Goal: Task Accomplishment & Management: Manage account settings

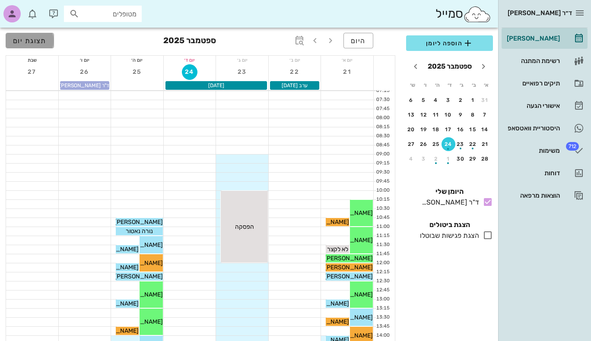
click at [19, 39] on span "תצוגת יום" at bounding box center [30, 41] width 34 height 8
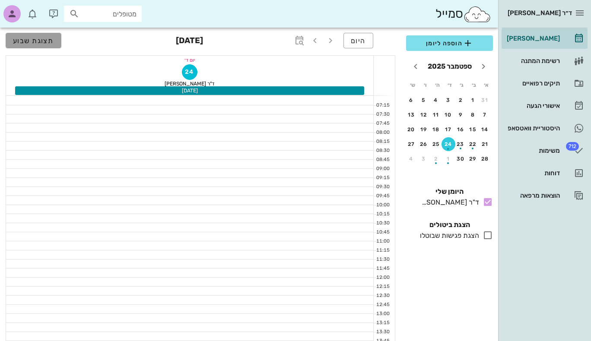
click at [19, 39] on span "תצוגת שבוע" at bounding box center [33, 41] width 41 height 8
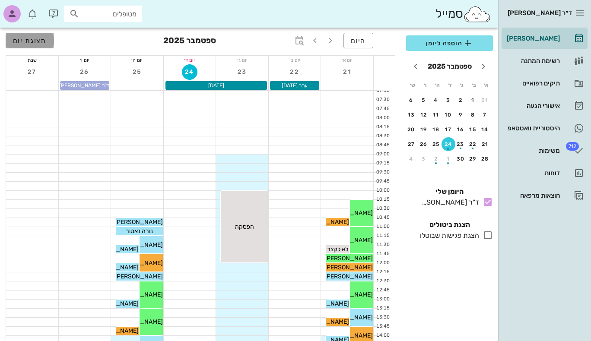
click at [19, 39] on span "תצוגת יום" at bounding box center [30, 41] width 34 height 8
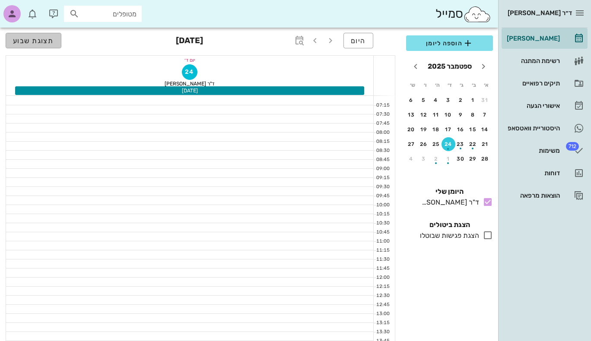
click at [19, 39] on span "תצוגת שבוע" at bounding box center [33, 41] width 41 height 8
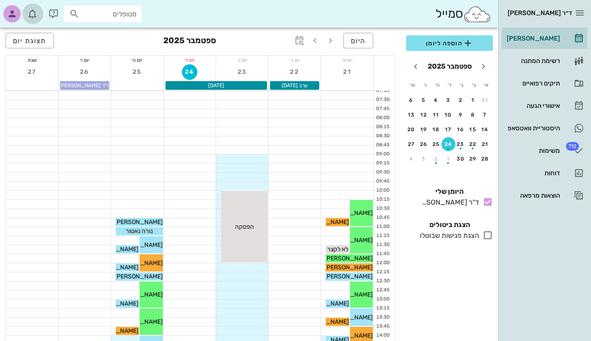
click at [33, 13] on icon "button" at bounding box center [32, 14] width 10 height 10
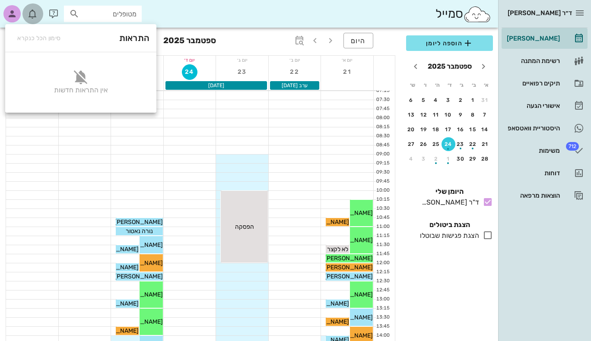
click at [33, 13] on icon "button" at bounding box center [32, 14] width 10 height 10
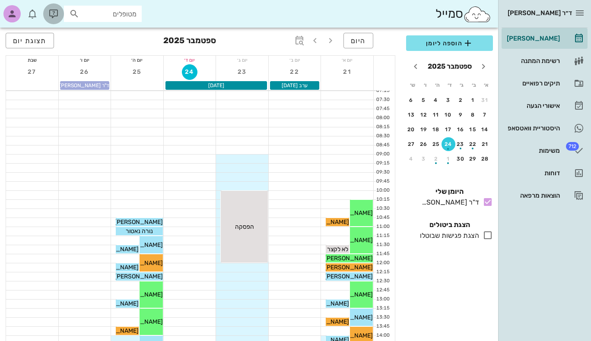
click at [52, 12] on icon "button" at bounding box center [53, 14] width 10 height 10
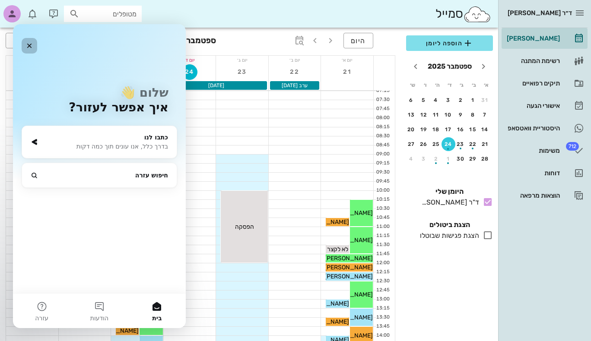
click at [31, 45] on icon "סגור" at bounding box center [29, 45] width 7 height 7
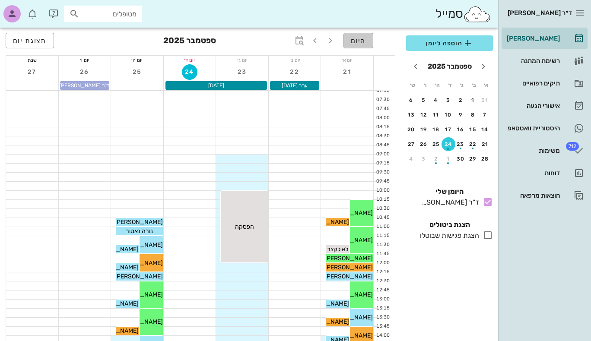
click at [357, 39] on span "היום" at bounding box center [358, 41] width 15 height 8
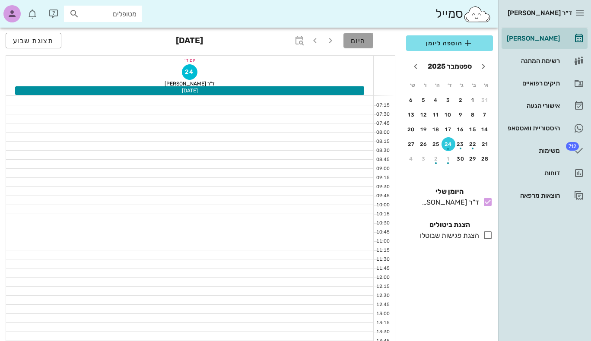
click at [357, 40] on span "היום" at bounding box center [358, 41] width 15 height 8
click at [24, 37] on span "תצוגת שבוע" at bounding box center [33, 41] width 41 height 8
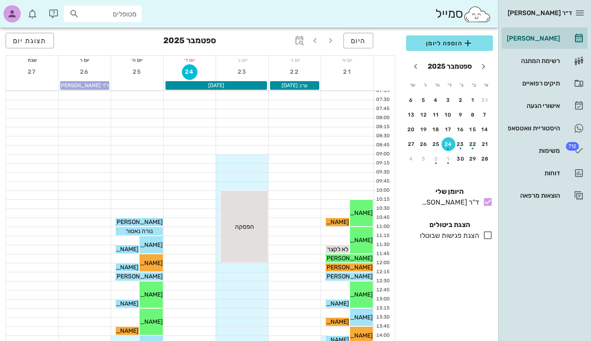
click at [489, 236] on icon at bounding box center [488, 235] width 10 height 10
click at [489, 237] on icon at bounding box center [488, 235] width 10 height 10
click at [490, 203] on icon at bounding box center [488, 202] width 10 height 10
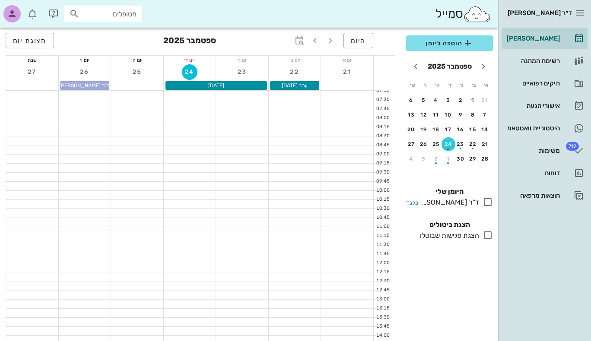
click at [488, 202] on icon at bounding box center [488, 202] width 10 height 10
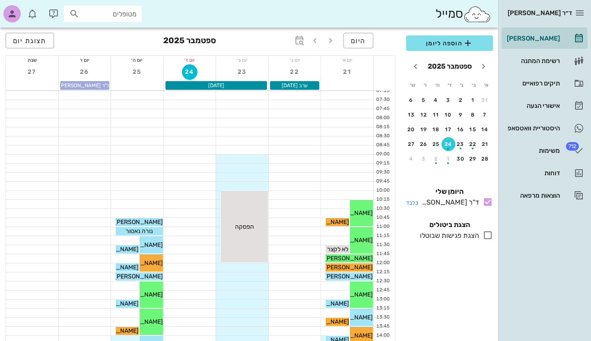
click at [486, 205] on icon at bounding box center [488, 202] width 10 height 10
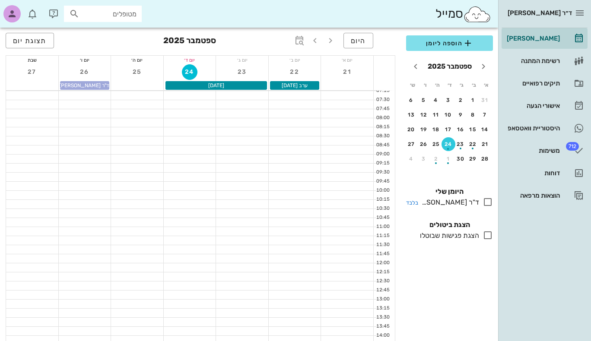
click at [486, 205] on icon at bounding box center [488, 202] width 10 height 10
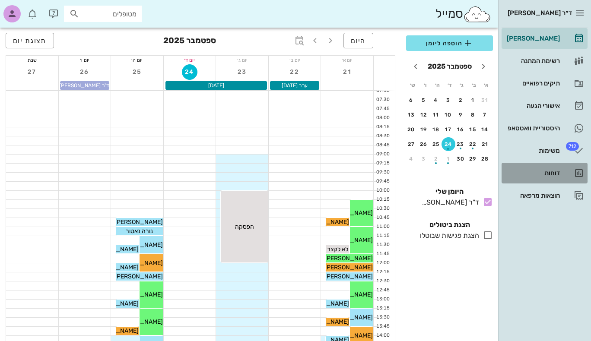
click at [551, 175] on div "דוחות" at bounding box center [532, 173] width 55 height 7
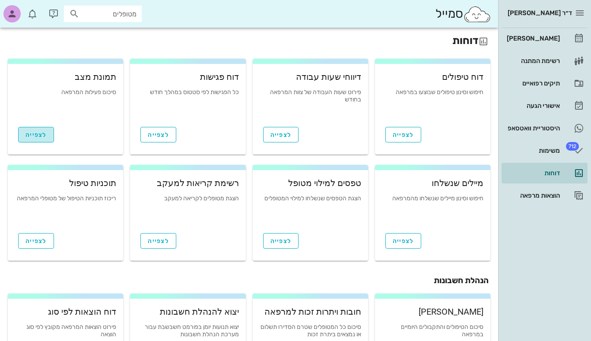
click at [41, 134] on span "לצפייה" at bounding box center [36, 134] width 21 height 7
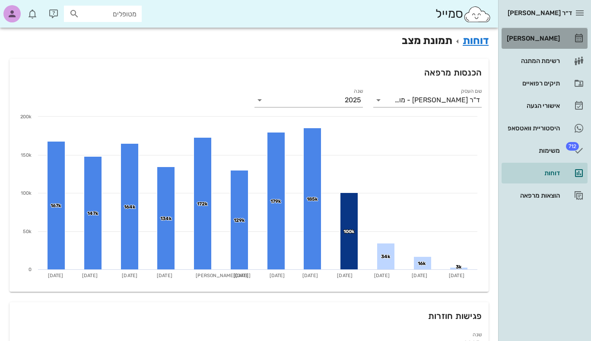
click at [533, 38] on div "[PERSON_NAME]" at bounding box center [532, 38] width 55 height 7
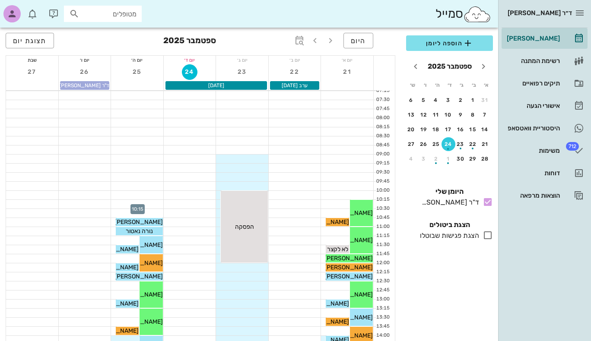
click at [139, 204] on div at bounding box center [137, 204] width 52 height 9
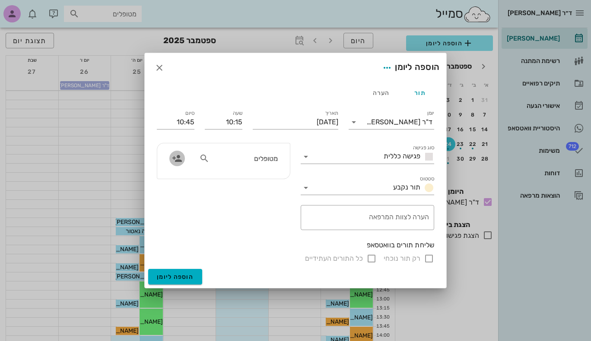
click at [177, 158] on icon "button" at bounding box center [177, 158] width 10 height 10
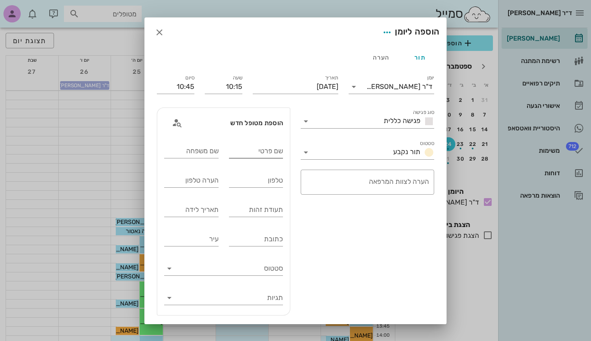
click at [281, 152] on input "שם פרטי" at bounding box center [256, 151] width 54 height 14
type input "יבגני"
click at [210, 153] on input "שם משפחה" at bounding box center [191, 151] width 54 height 14
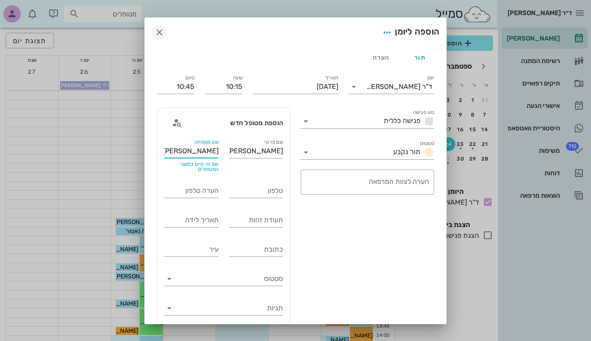
type input "וינברג"
click at [165, 30] on icon "button" at bounding box center [159, 32] width 10 height 10
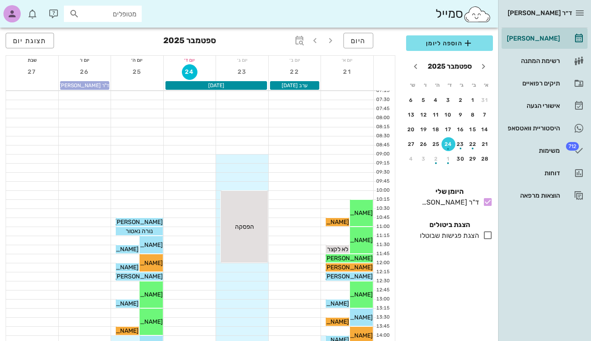
click at [144, 189] on div at bounding box center [137, 186] width 52 height 9
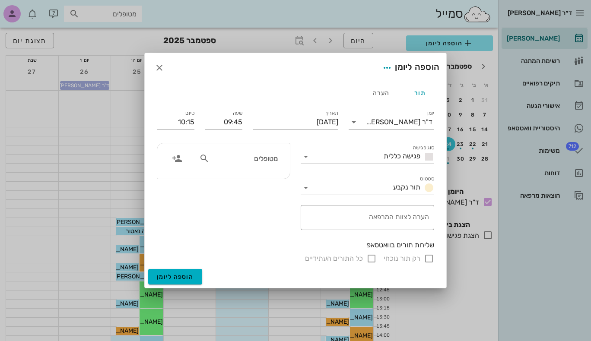
click at [203, 158] on icon at bounding box center [204, 158] width 10 height 10
type input "יבגני וי"
click at [260, 175] on div "יבגני וינברג 306934662" at bounding box center [229, 177] width 95 height 7
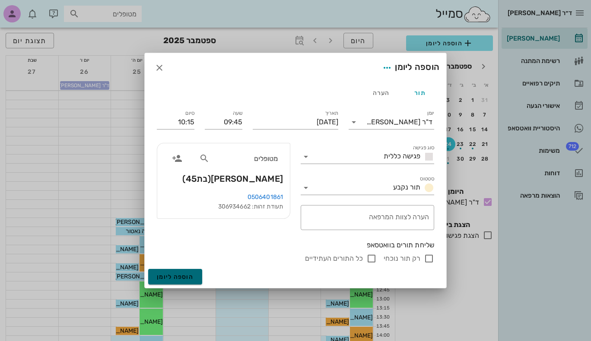
click at [185, 276] on span "הוספה ליומן" at bounding box center [175, 277] width 37 height 7
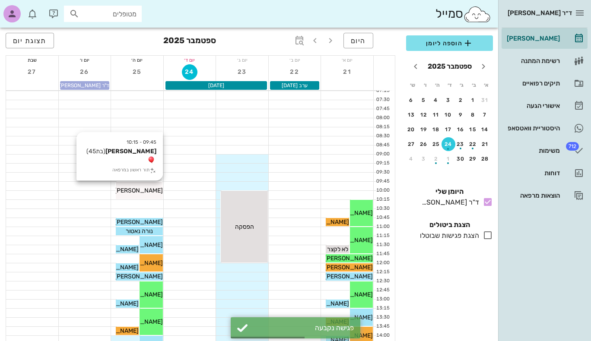
click at [147, 188] on span "יבגני וינברג" at bounding box center [139, 190] width 48 height 7
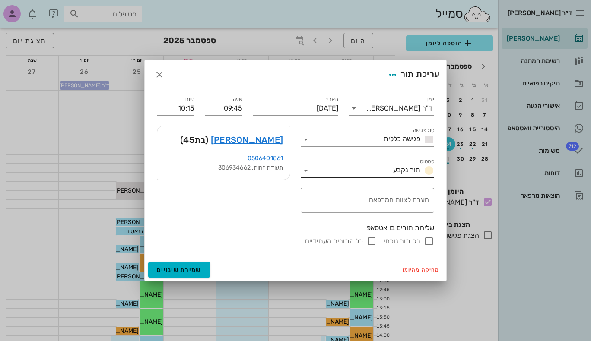
click at [303, 171] on icon at bounding box center [306, 171] width 10 height 10
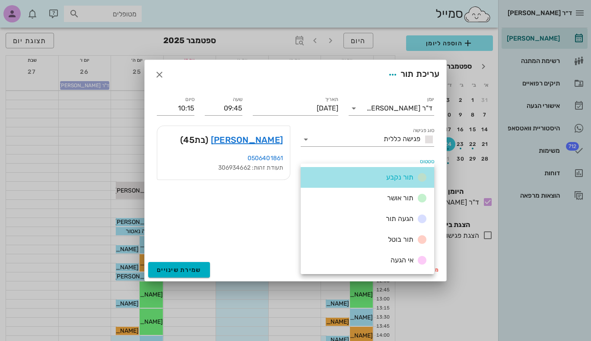
click at [303, 171] on div "תור נקבע" at bounding box center [368, 177] width 134 height 21
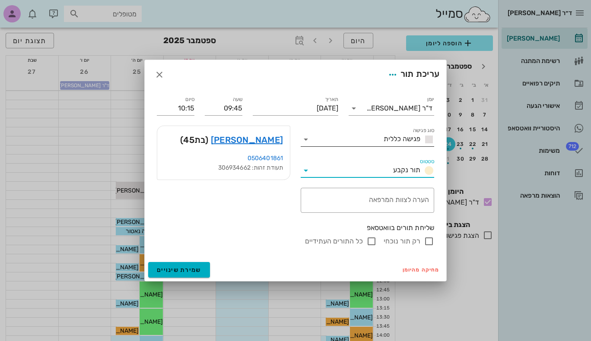
click at [309, 140] on icon at bounding box center [306, 139] width 10 height 10
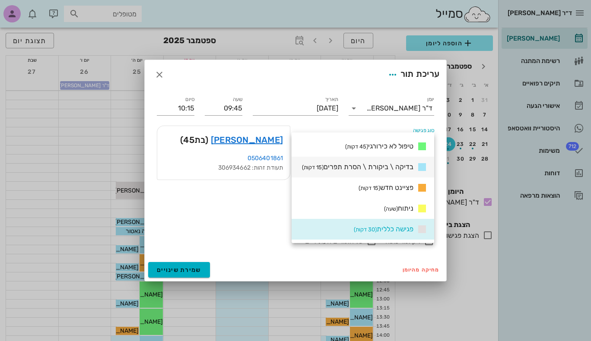
click at [363, 166] on span "בדיקה \ ביקורת \ הסרת תפרים (15 דקות)" at bounding box center [358, 167] width 112 height 8
type input "10:00"
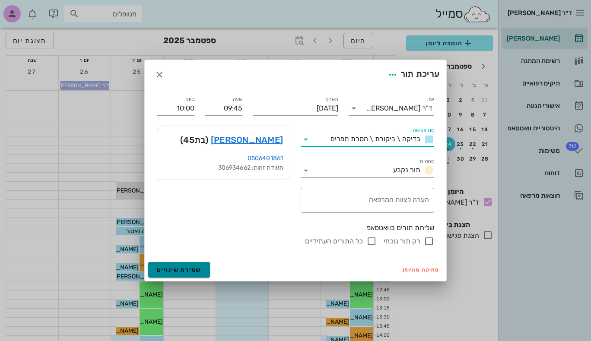
click at [184, 265] on button "שמירת שינויים" at bounding box center [179, 270] width 62 height 16
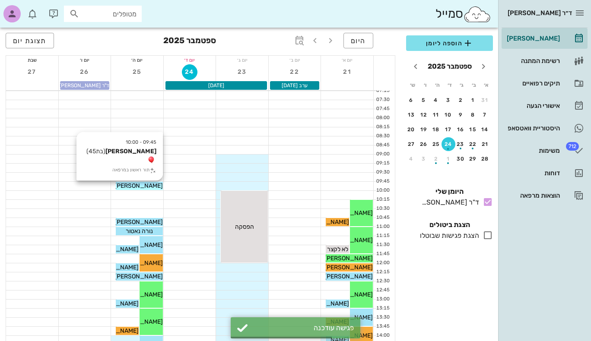
click at [142, 185] on span "יבגני וינברג" at bounding box center [139, 185] width 48 height 7
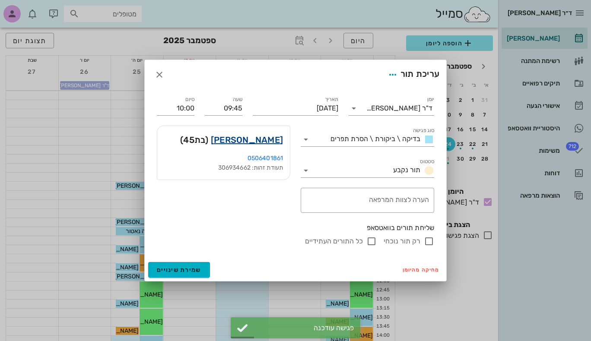
click at [274, 141] on link "יבגני וינברג" at bounding box center [247, 140] width 72 height 14
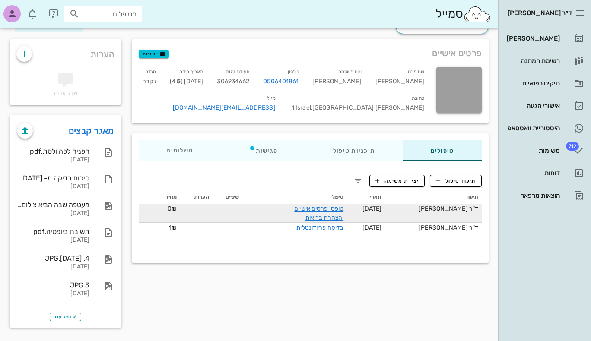
scroll to position [38, 0]
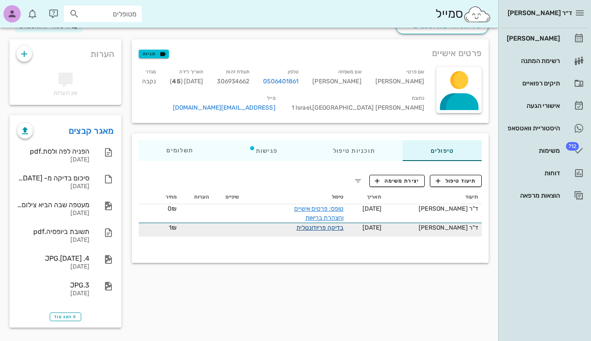
click at [313, 227] on link "בדיקה פריודונטלית" at bounding box center [319, 227] width 47 height 7
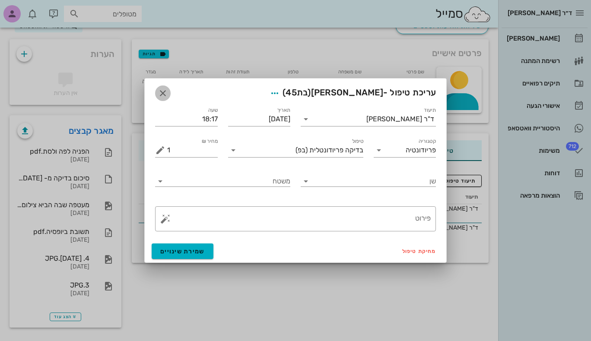
click at [161, 92] on icon "button" at bounding box center [163, 93] width 10 height 10
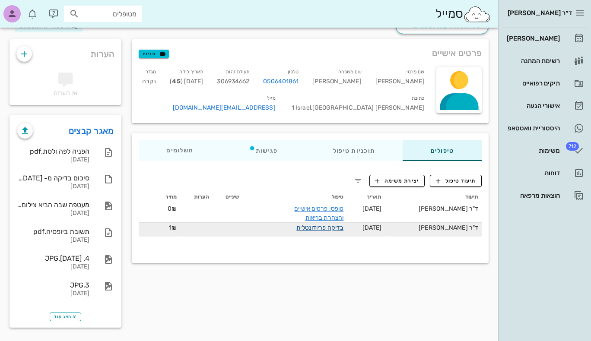
click at [317, 227] on link "בדיקה פריודונטלית" at bounding box center [319, 227] width 47 height 7
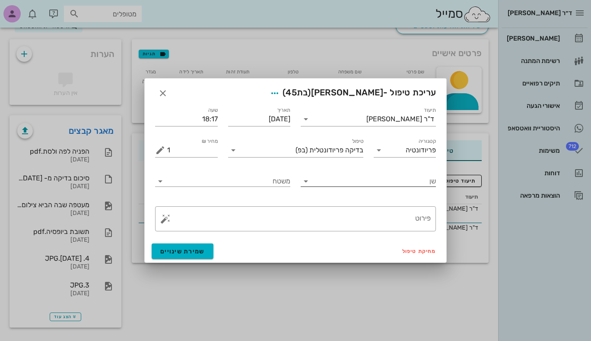
click at [306, 182] on icon at bounding box center [306, 181] width 10 height 10
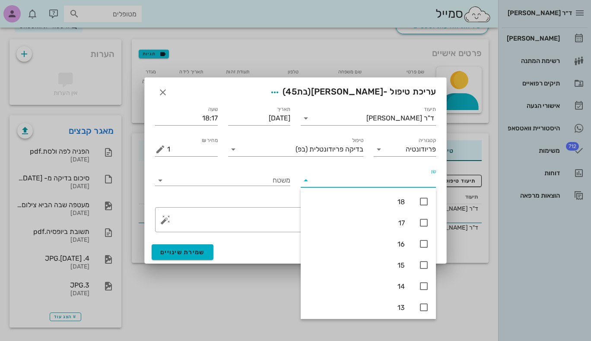
click at [306, 182] on icon at bounding box center [306, 180] width 10 height 10
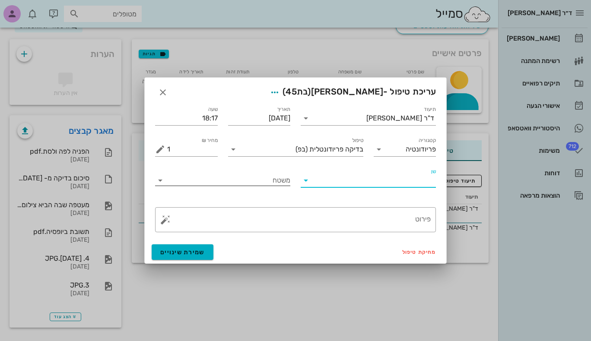
click at [160, 181] on icon at bounding box center [160, 180] width 10 height 10
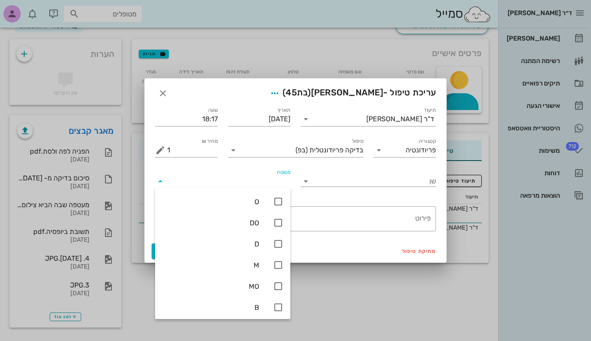
click at [160, 181] on icon at bounding box center [160, 181] width 10 height 10
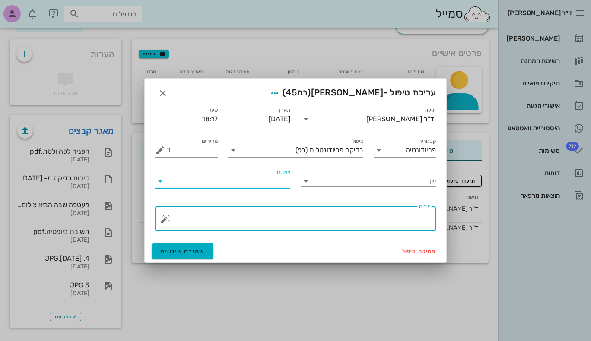
click at [289, 219] on textarea "פירוט" at bounding box center [299, 221] width 264 height 21
click at [415, 251] on span "מחיקת טיפול" at bounding box center [419, 252] width 34 height 6
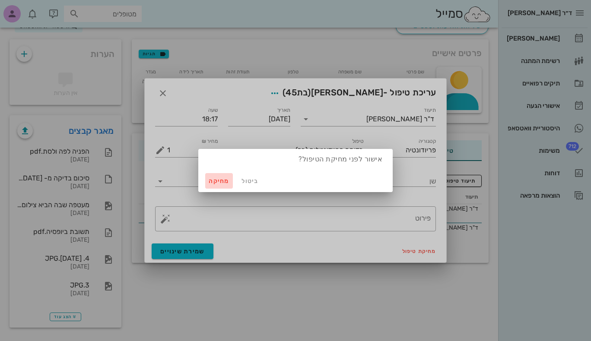
click at [219, 182] on span "מחיקה" at bounding box center [219, 181] width 21 height 7
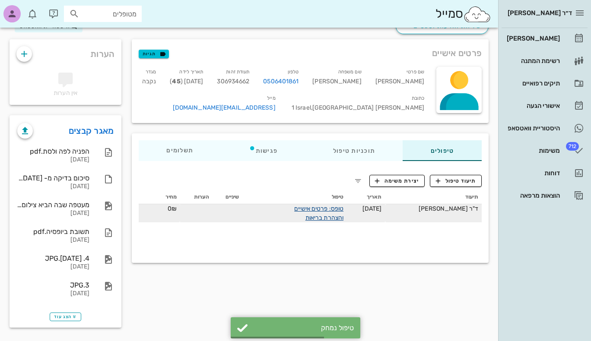
click at [317, 209] on link "טופס: פרטים אישיים והצהרת בריאות" at bounding box center [318, 213] width 49 height 16
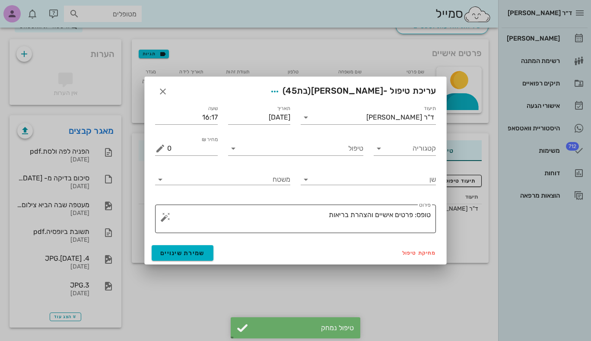
click at [163, 219] on button "button" at bounding box center [165, 217] width 10 height 10
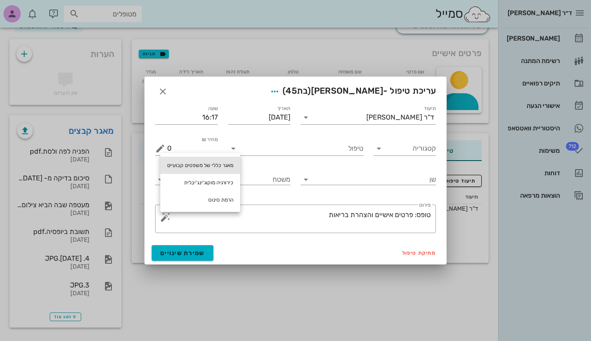
click at [207, 164] on div "מאגר כללי של משפטים קבועיים" at bounding box center [200, 165] width 80 height 17
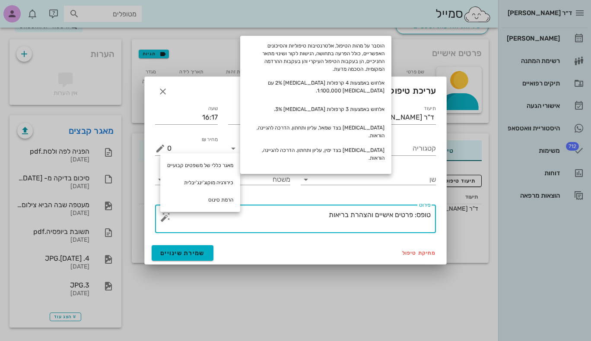
click at [259, 215] on textarea "טופס: פרטים אישיים והצהרת בריאות" at bounding box center [299, 221] width 264 height 24
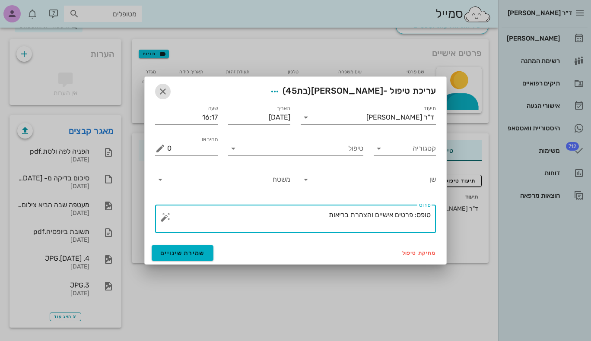
click at [163, 91] on icon "button" at bounding box center [163, 91] width 10 height 10
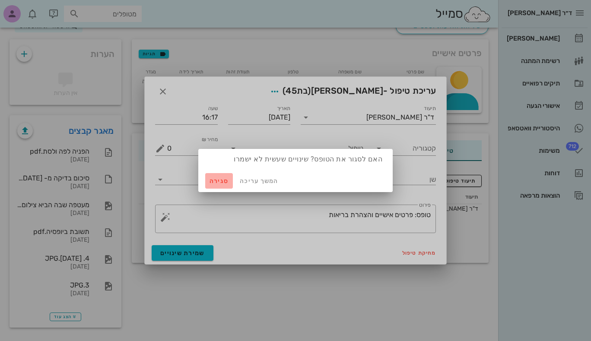
click at [220, 182] on span "סגירה" at bounding box center [219, 181] width 21 height 7
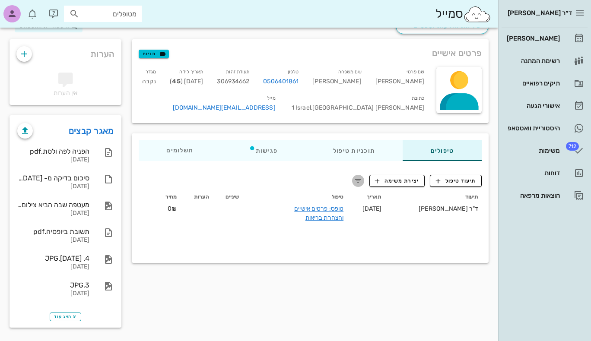
click at [360, 179] on icon "button" at bounding box center [358, 181] width 10 height 10
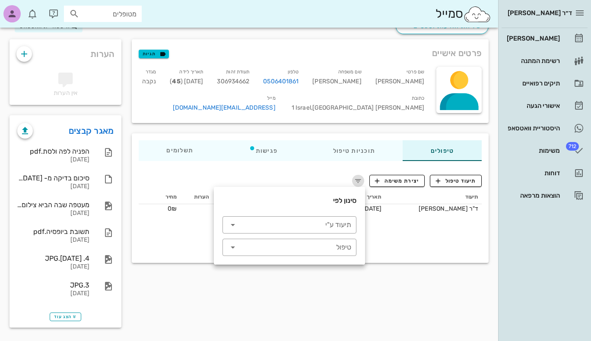
click at [360, 179] on icon "button" at bounding box center [358, 181] width 10 height 10
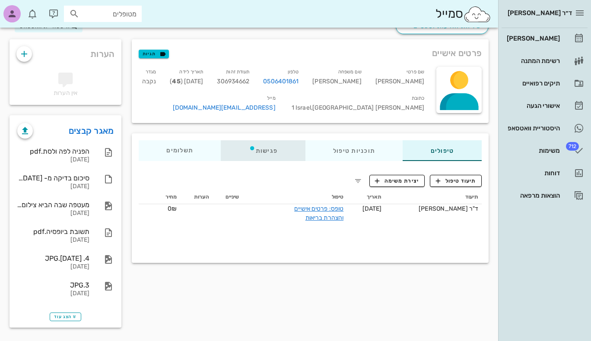
click at [259, 149] on div "פגישות" at bounding box center [263, 150] width 84 height 21
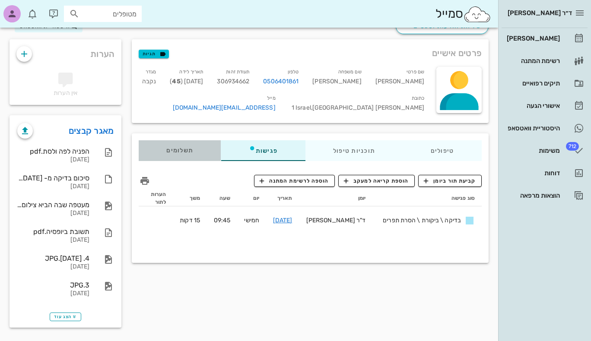
click at [189, 153] on span "תשלומים 0₪" at bounding box center [180, 151] width 27 height 6
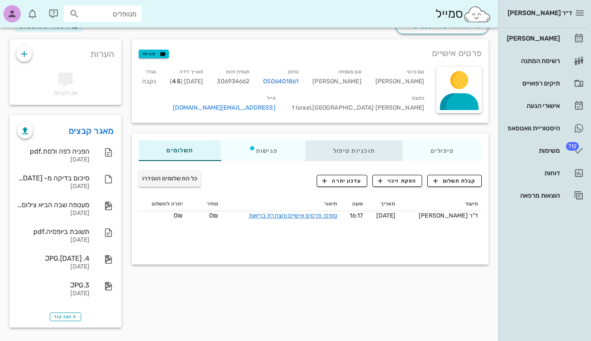
click at [355, 154] on div "תוכניות טיפול" at bounding box center [355, 150] width 98 height 21
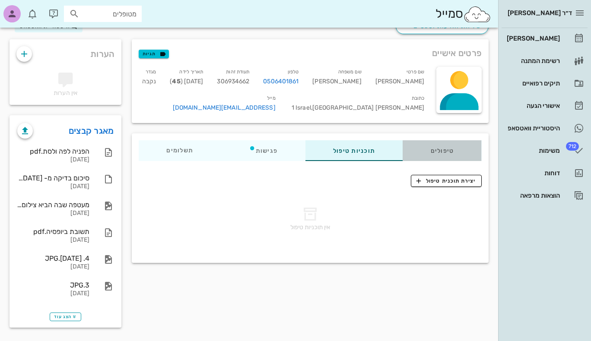
click at [462, 148] on div "טיפולים" at bounding box center [442, 150] width 79 height 21
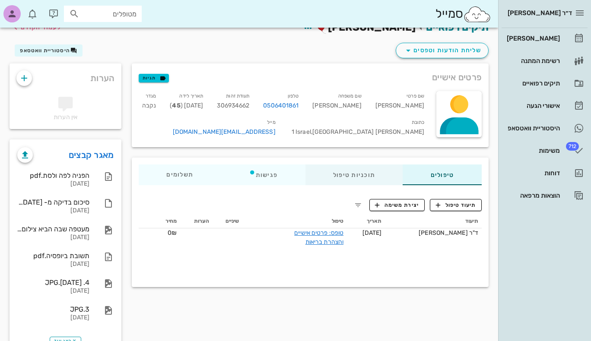
scroll to position [0, 0]
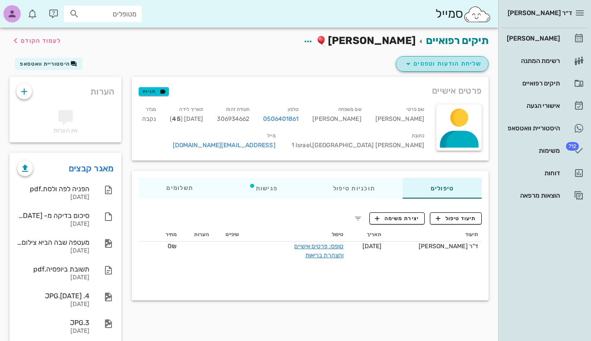
click at [408, 64] on icon "button" at bounding box center [408, 64] width 10 height 10
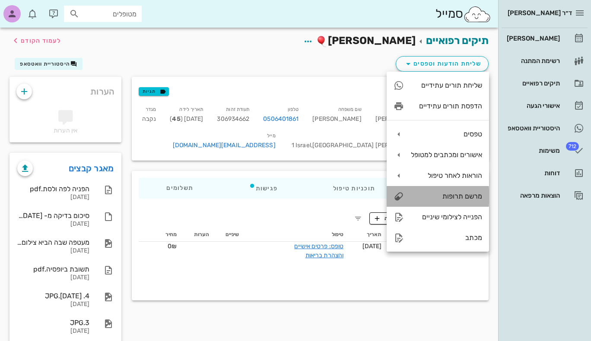
click at [411, 195] on div "מרשם תרופות" at bounding box center [446, 196] width 71 height 8
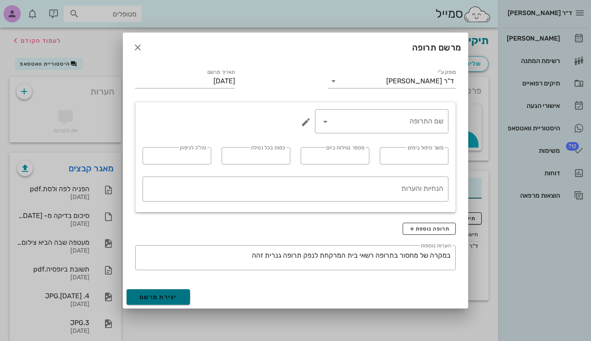
click at [174, 296] on span "יצירת מרשם" at bounding box center [159, 297] width 38 height 7
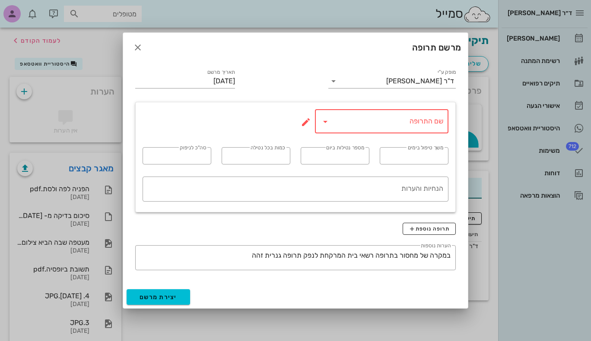
click at [324, 124] on icon at bounding box center [325, 122] width 10 height 10
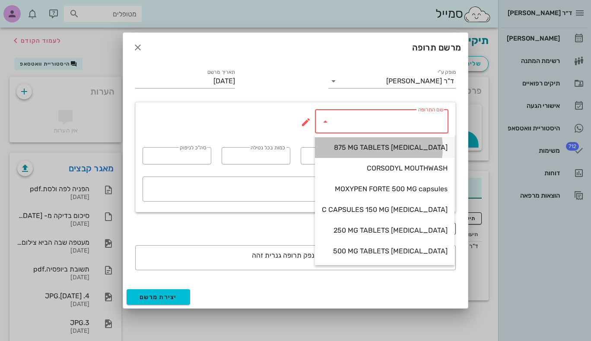
click at [351, 147] on div "AUGMENTIN 875 MG TABLETS" at bounding box center [385, 147] width 126 height 8
type input "AUGMENTIN 875 MG TABLETS"
type input "7"
type input "2"
type input "875mg"
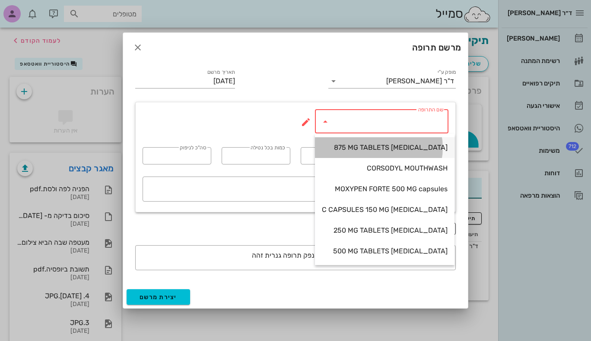
type input "14"
type textarea "טבליה אחת כל 12 שעות במשך 7 ימים"
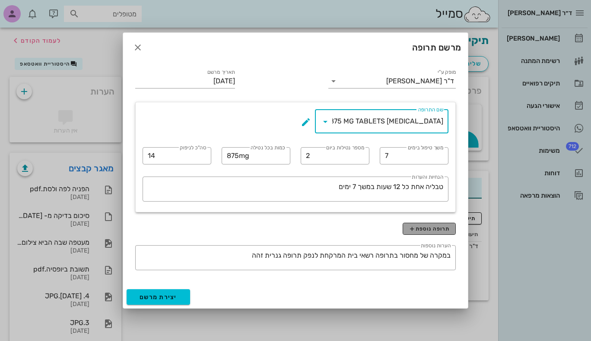
click at [419, 226] on span "תרופה נוספת" at bounding box center [429, 229] width 41 height 7
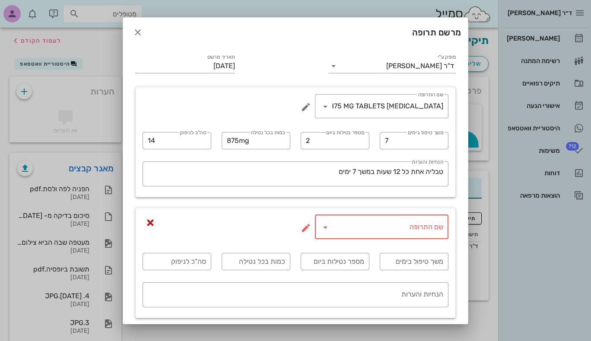
click at [330, 226] on icon at bounding box center [325, 228] width 10 height 10
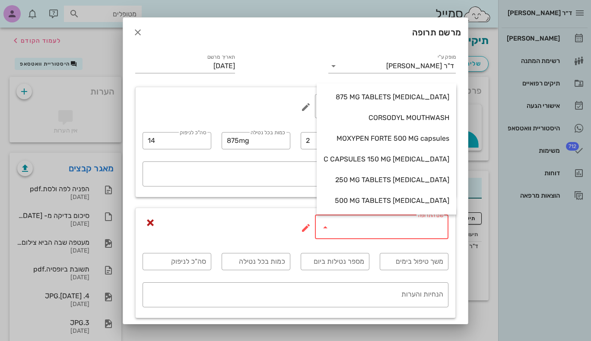
click at [369, 120] on div "CORSODYL MOUTHWASH" at bounding box center [387, 118] width 126 height 8
type input "CORSODYL MOUTHWASH"
type input "14"
type input "2"
type input "15cc"
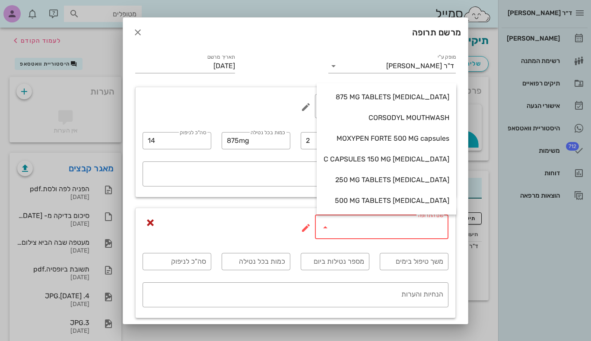
type input "1"
type textarea "לשטוף את חלל הפה במשך דקה אחת פעמיים עד שלוש ביום, לאחר הצחצוח"
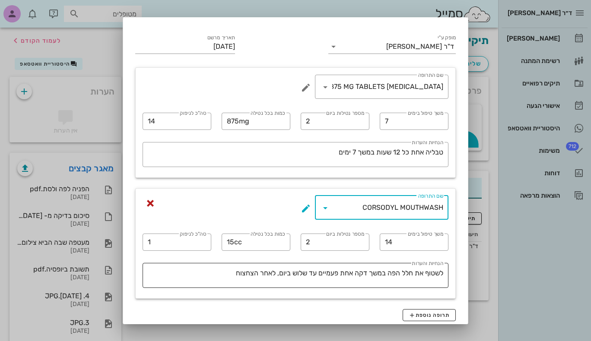
scroll to position [89, 0]
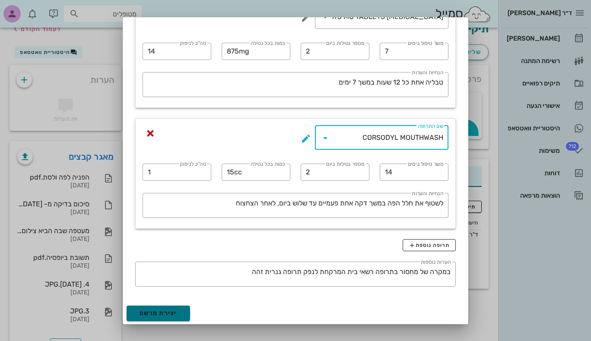
click at [175, 310] on span "יצירת מרשם" at bounding box center [159, 313] width 38 height 7
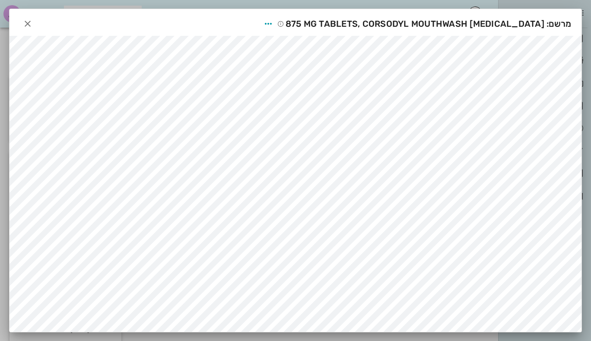
scroll to position [0, 0]
click at [30, 23] on icon "button" at bounding box center [27, 24] width 10 height 10
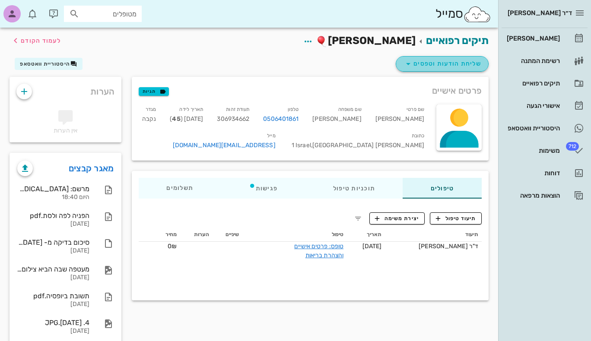
click at [448, 64] on span "שליחת הודעות וטפסים" at bounding box center [442, 64] width 78 height 10
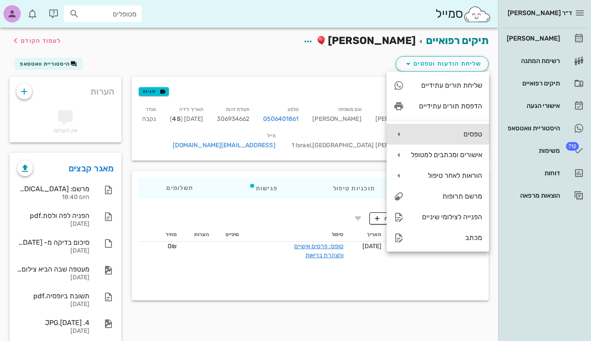
click at [446, 133] on div "טפסים" at bounding box center [446, 134] width 71 height 8
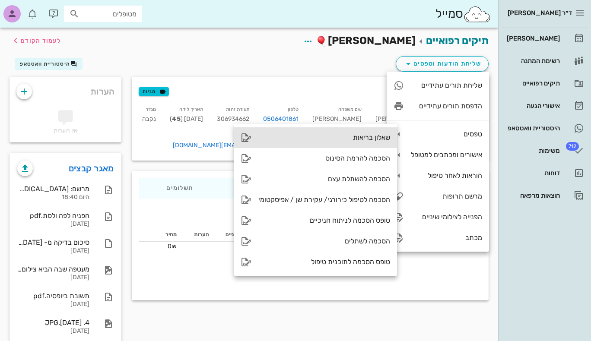
click at [368, 137] on div "שאלון בריאות" at bounding box center [324, 138] width 132 height 8
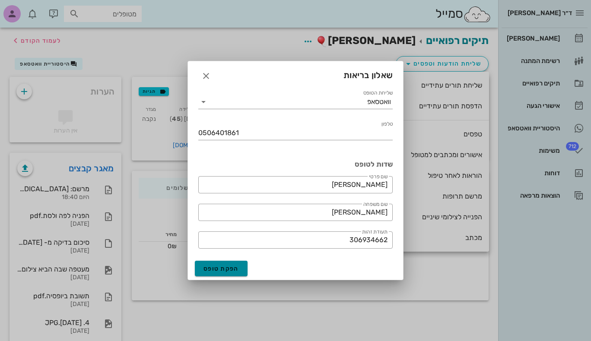
click at [221, 268] on span "הפקת טופס" at bounding box center [221, 268] width 35 height 7
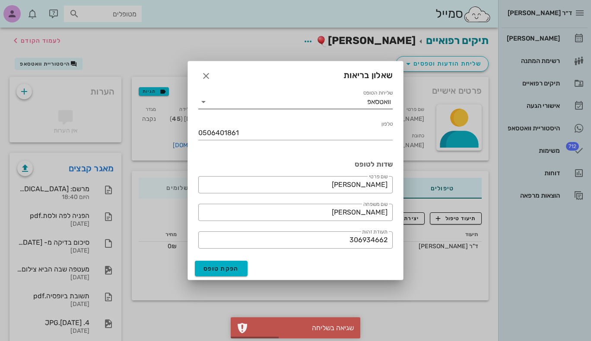
click at [201, 102] on icon at bounding box center [203, 102] width 10 height 10
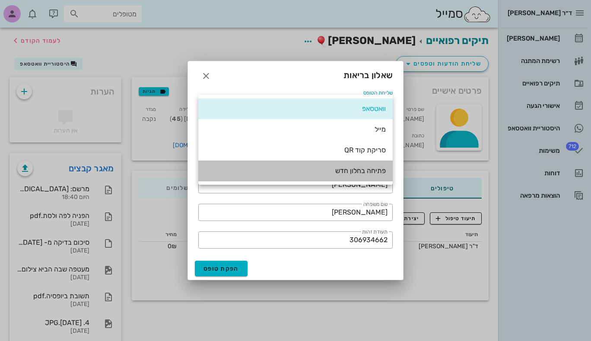
click at [296, 170] on div "פתיחה בחלון חדש" at bounding box center [295, 171] width 181 height 8
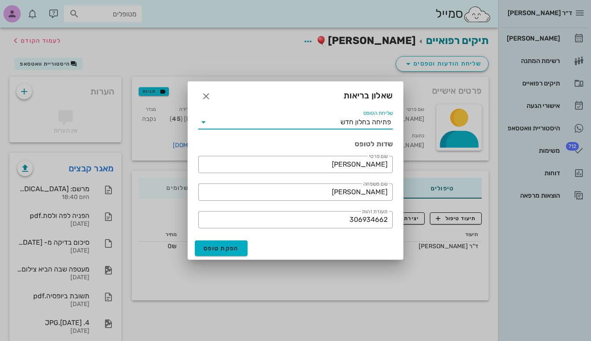
click at [201, 121] on icon at bounding box center [203, 122] width 10 height 10
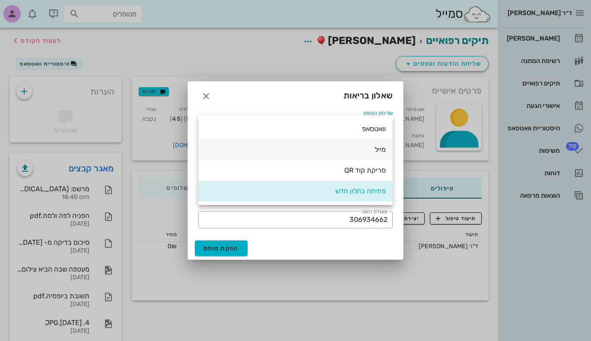
click at [354, 152] on div "מייל" at bounding box center [295, 150] width 181 height 8
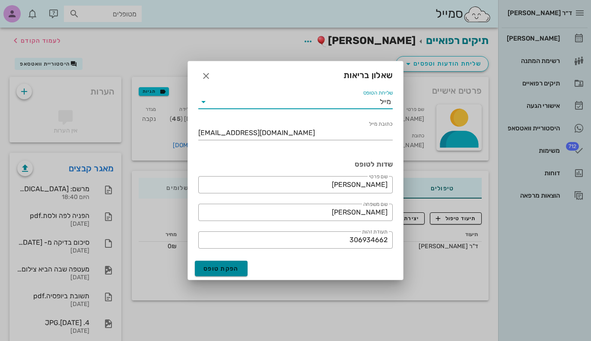
click at [215, 269] on span "הפקת טופס" at bounding box center [221, 268] width 35 height 7
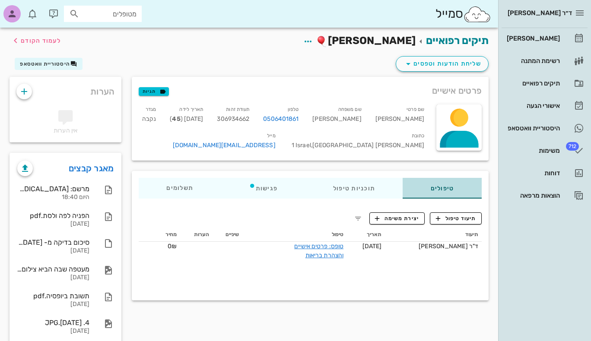
click at [445, 188] on div "טיפולים" at bounding box center [442, 188] width 79 height 21
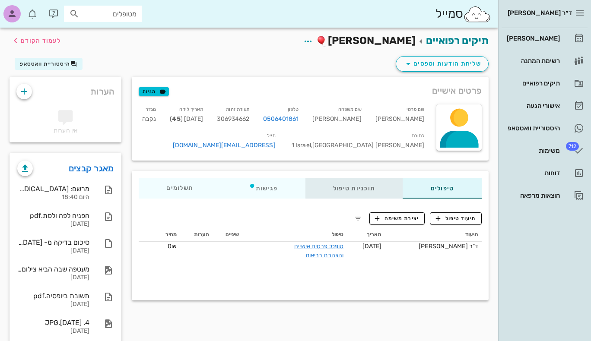
click at [367, 184] on div "תוכניות טיפול" at bounding box center [355, 188] width 98 height 21
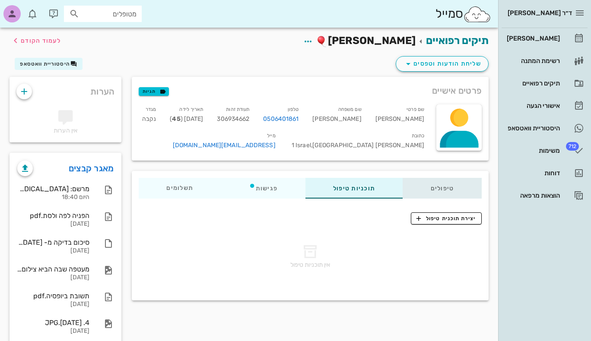
click at [452, 184] on div "טיפולים" at bounding box center [442, 188] width 79 height 21
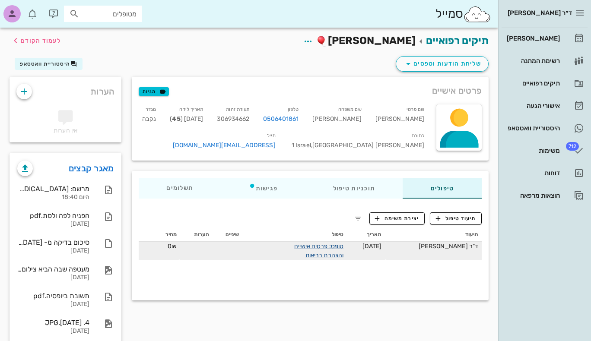
click at [329, 247] on link "טופס: פרטים אישיים והצהרת בריאות" at bounding box center [318, 251] width 49 height 16
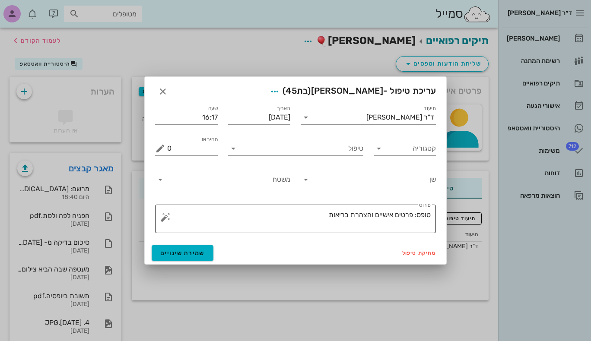
click at [356, 217] on textarea "טופס: פרטים אישיים והצהרת בריאות" at bounding box center [299, 221] width 264 height 24
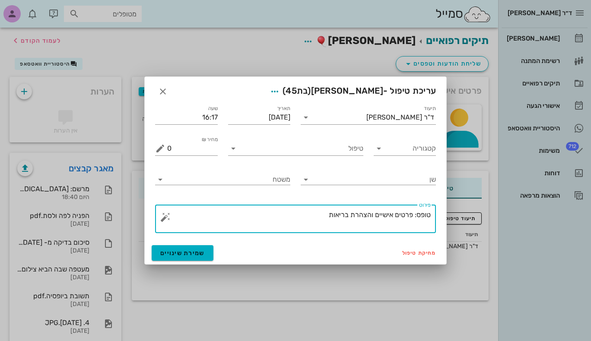
click at [273, 247] on div "מחיקת טיפול שמירת שינויים" at bounding box center [296, 253] width 302 height 22
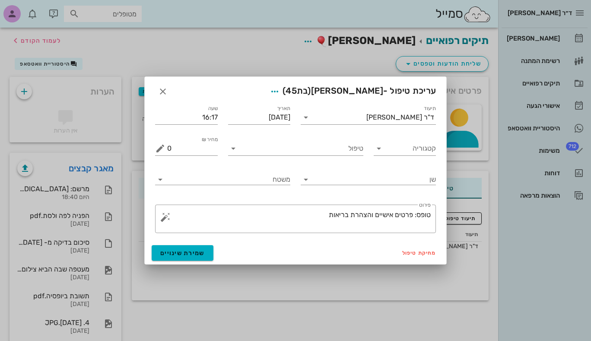
click at [262, 279] on div at bounding box center [295, 170] width 591 height 341
click at [421, 255] on span "מחיקת טיפול" at bounding box center [419, 253] width 34 height 6
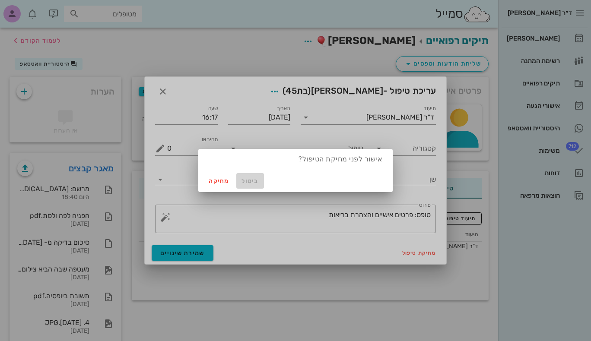
click at [249, 182] on span "ביטול" at bounding box center [250, 181] width 21 height 7
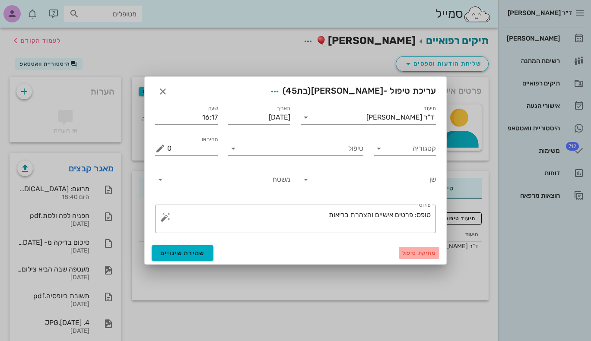
click at [422, 252] on span "מחיקת טיפול" at bounding box center [419, 253] width 34 height 6
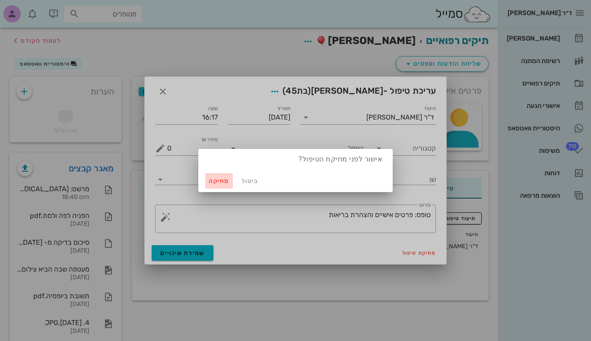
click at [208, 176] on button "מחיקה" at bounding box center [219, 181] width 28 height 16
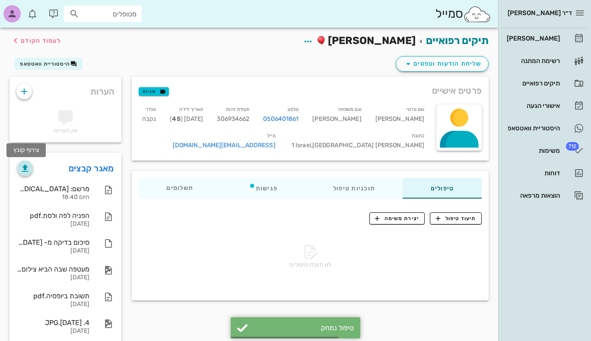
click at [24, 169] on icon "button" at bounding box center [25, 168] width 10 height 10
click at [102, 171] on link "מאגר קבצים" at bounding box center [91, 169] width 45 height 14
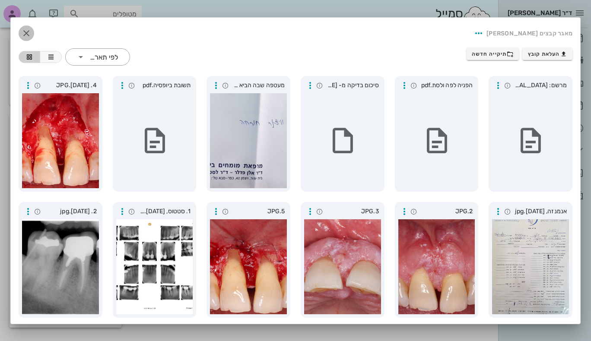
click at [32, 32] on icon "button" at bounding box center [26, 33] width 10 height 10
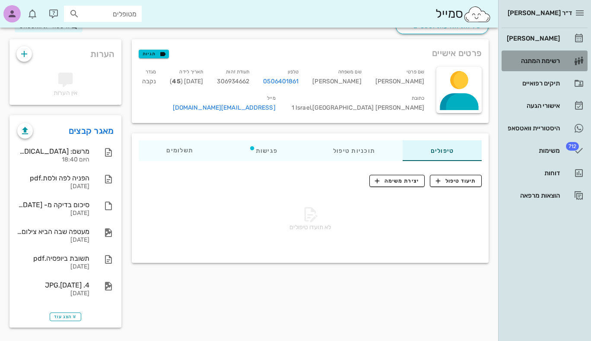
click at [545, 58] on div "רשימת המתנה" at bounding box center [532, 60] width 55 height 7
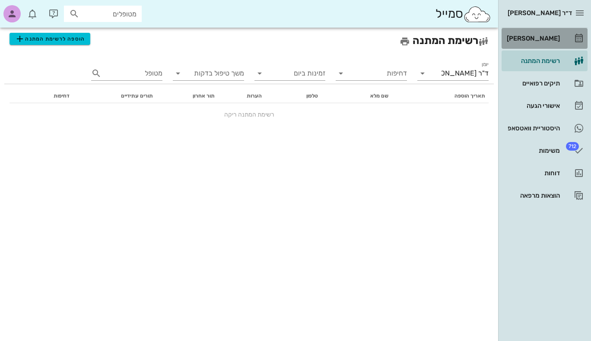
click at [539, 39] on div "[PERSON_NAME]" at bounding box center [532, 38] width 55 height 7
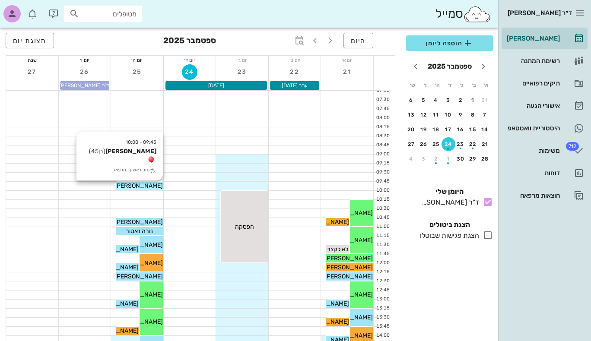
click at [143, 187] on span "יבגני וינברג" at bounding box center [139, 185] width 48 height 7
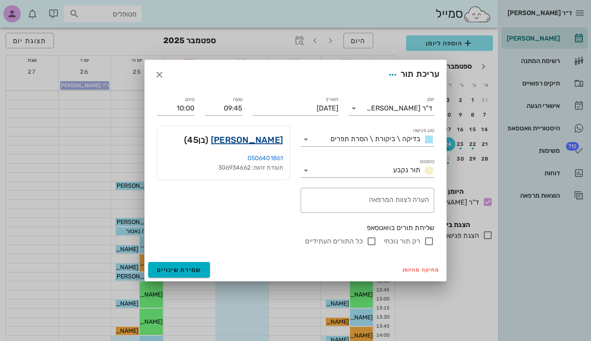
click at [272, 143] on link "יבגני וינברג" at bounding box center [247, 140] width 72 height 14
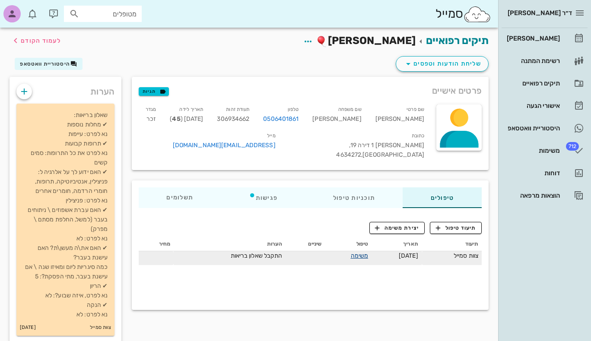
click at [351, 252] on link "משימה" at bounding box center [360, 255] width 18 height 7
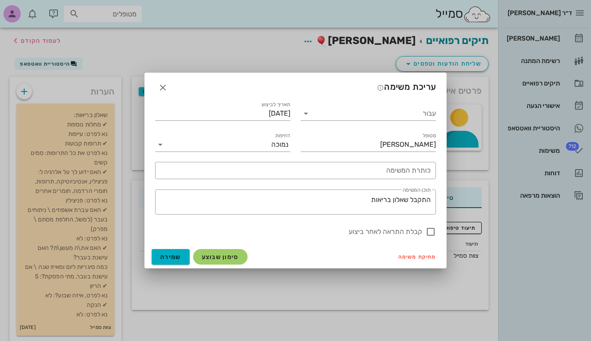
click at [250, 286] on div at bounding box center [295, 170] width 591 height 341
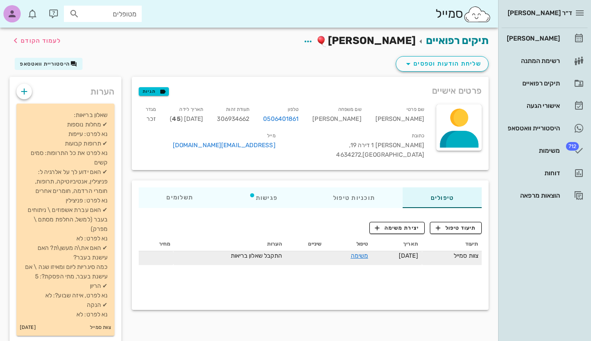
click at [253, 252] on span "התקבל שאלון בריאות" at bounding box center [257, 255] width 52 height 7
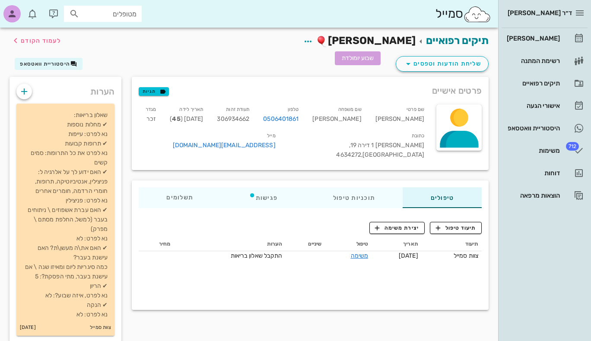
click at [328, 36] on img at bounding box center [322, 41] width 11 height 11
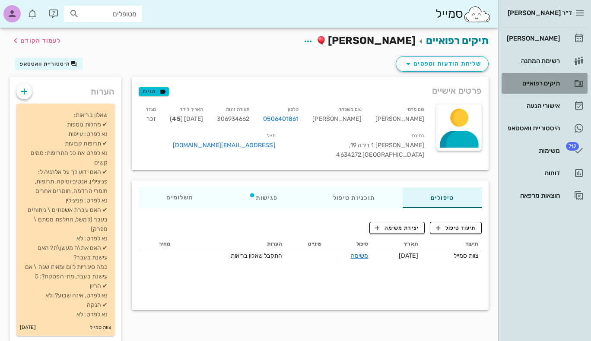
click at [531, 84] on div "תיקים רפואיים" at bounding box center [532, 83] width 55 height 7
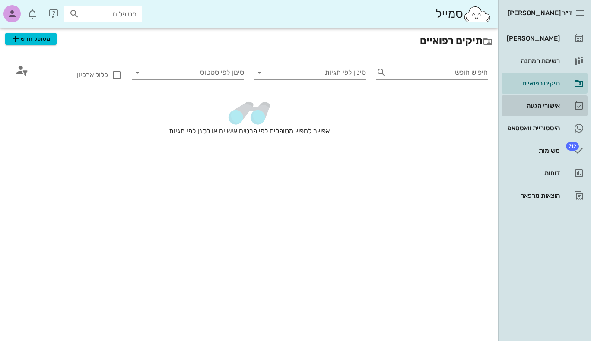
click at [530, 103] on div "אישורי הגעה" at bounding box center [532, 105] width 55 height 7
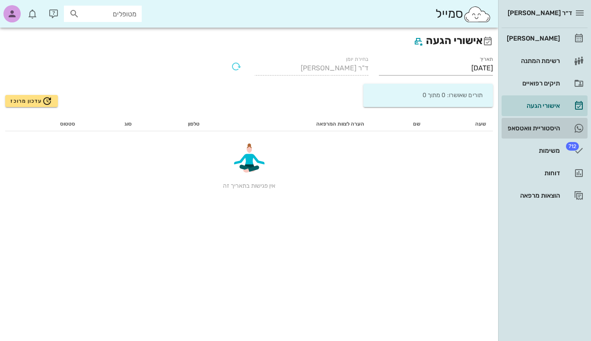
click at [541, 126] on div "היסטוריית וואטסאפ" at bounding box center [532, 128] width 55 height 7
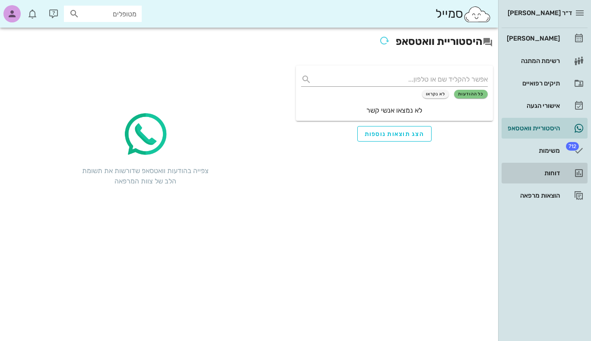
click at [544, 172] on div "דוחות" at bounding box center [532, 173] width 55 height 7
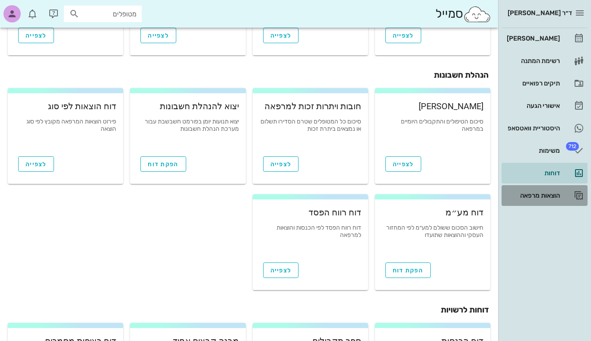
scroll to position [207, 0]
click at [544, 194] on div "הוצאות מרפאה" at bounding box center [532, 195] width 55 height 7
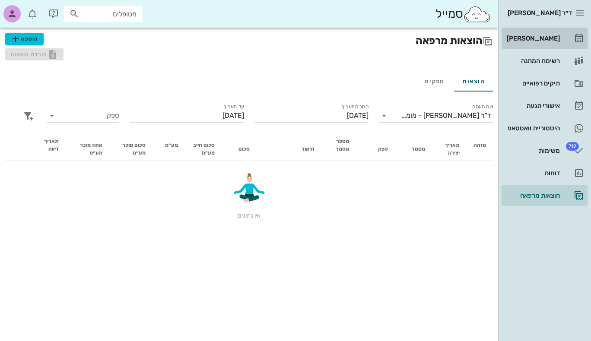
click at [554, 37] on div "[PERSON_NAME]" at bounding box center [532, 38] width 55 height 7
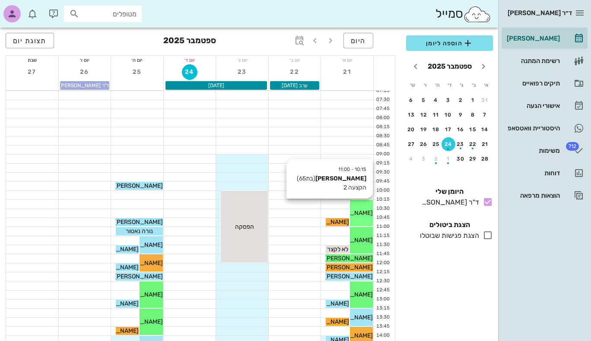
click at [360, 211] on span "[PERSON_NAME]" at bounding box center [349, 213] width 48 height 7
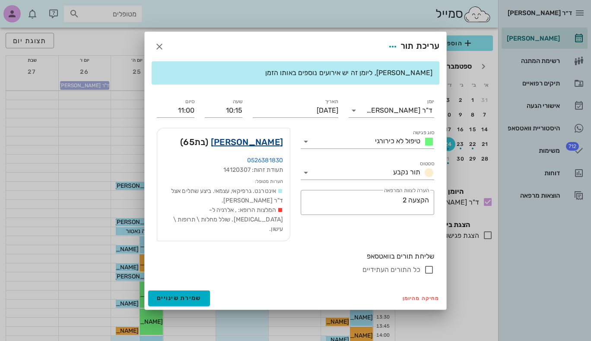
click at [267, 144] on link "דוד שפירא" at bounding box center [247, 142] width 72 height 14
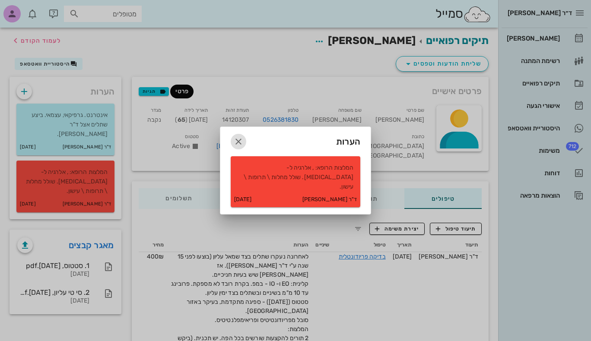
click at [237, 143] on icon "button" at bounding box center [238, 142] width 10 height 10
